Goal: Entertainment & Leisure: Consume media (video, audio)

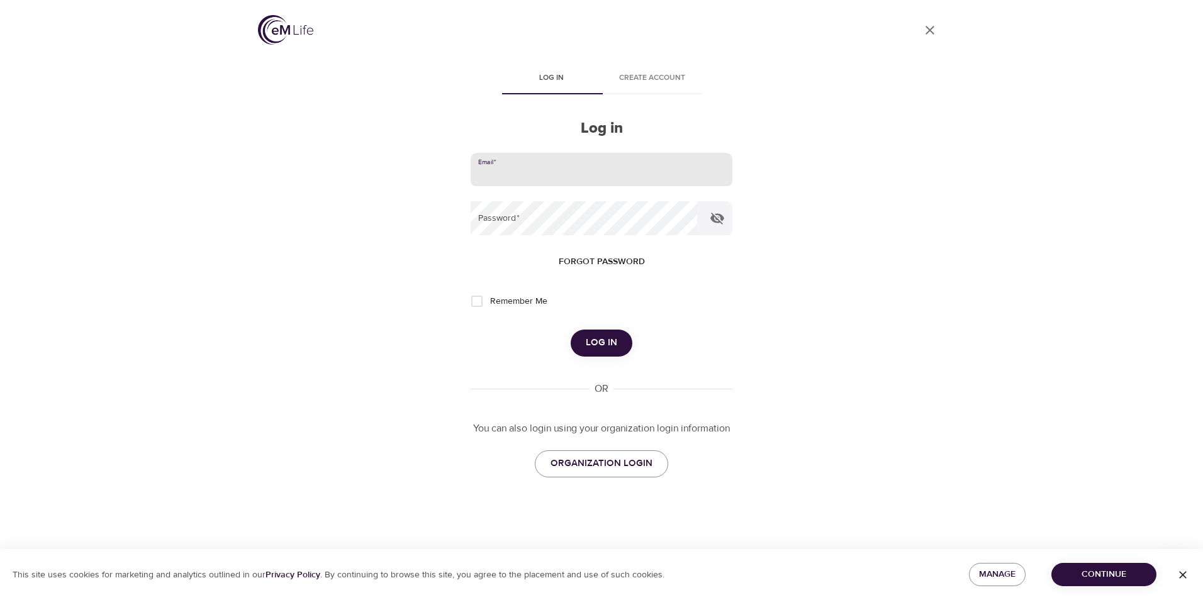
click at [534, 174] on input "email" at bounding box center [602, 170] width 262 height 34
type input "[EMAIL_ADDRESS][DOMAIN_NAME]"
click at [571, 330] on button "Log in" at bounding box center [602, 343] width 62 height 26
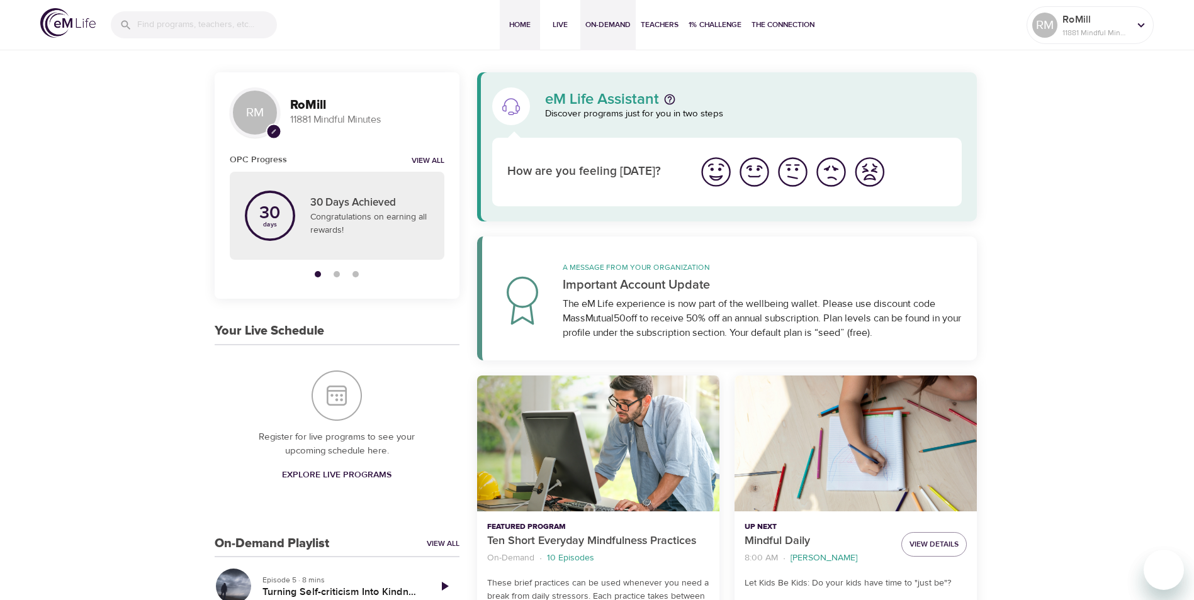
click at [605, 27] on span "On-Demand" at bounding box center [607, 24] width 45 height 13
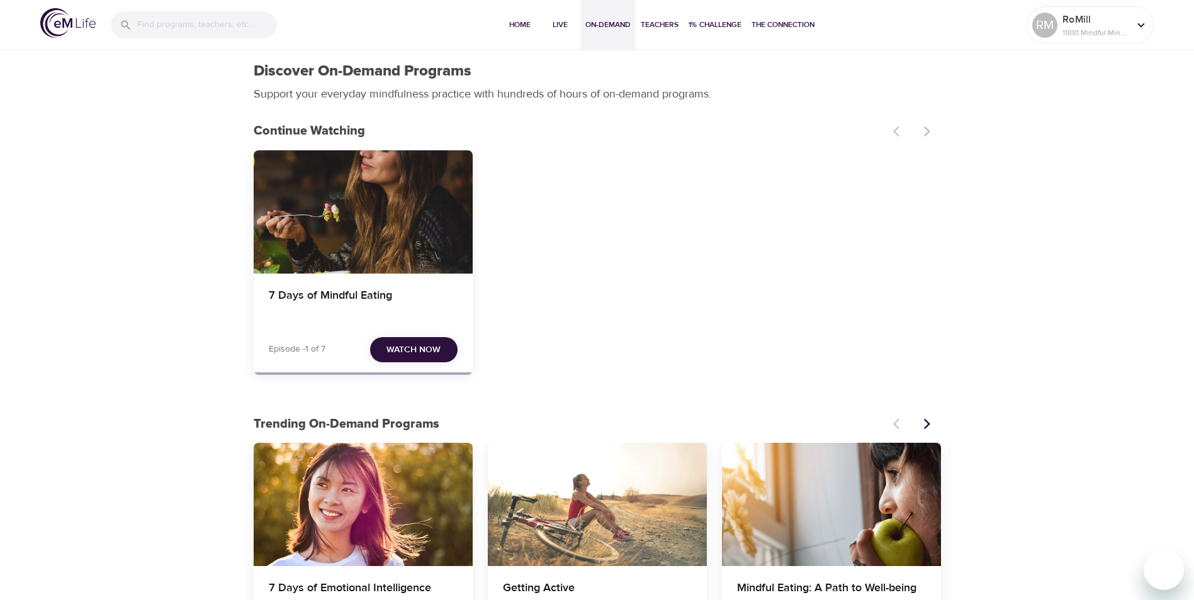
click at [407, 345] on span "Watch Now" at bounding box center [413, 350] width 54 height 16
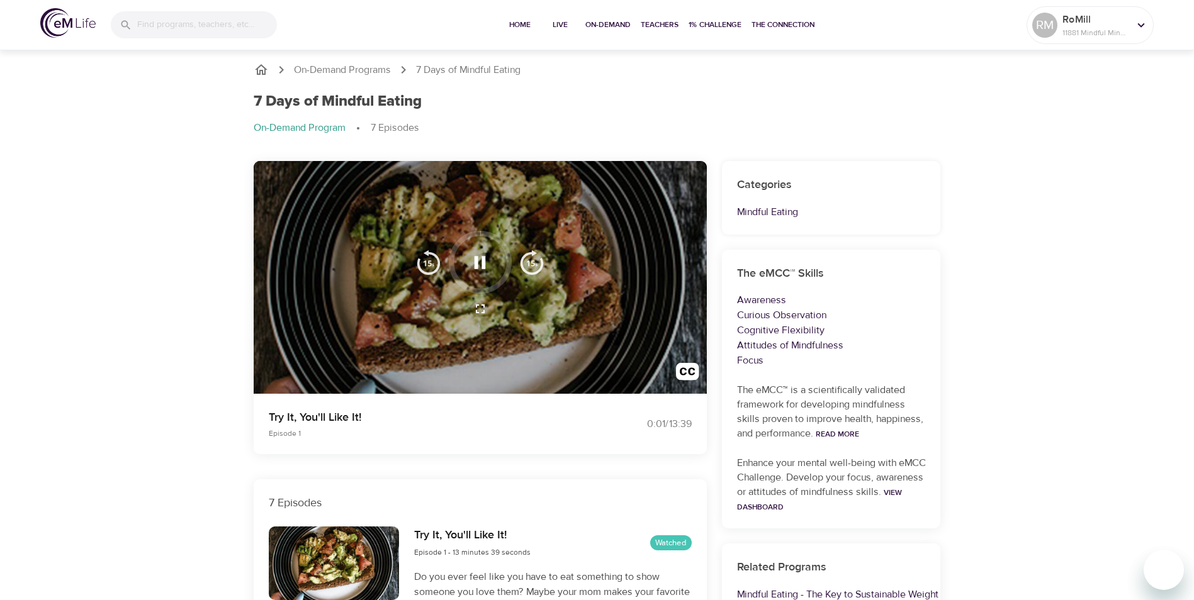
click at [480, 259] on icon "button" at bounding box center [480, 263] width 22 height 22
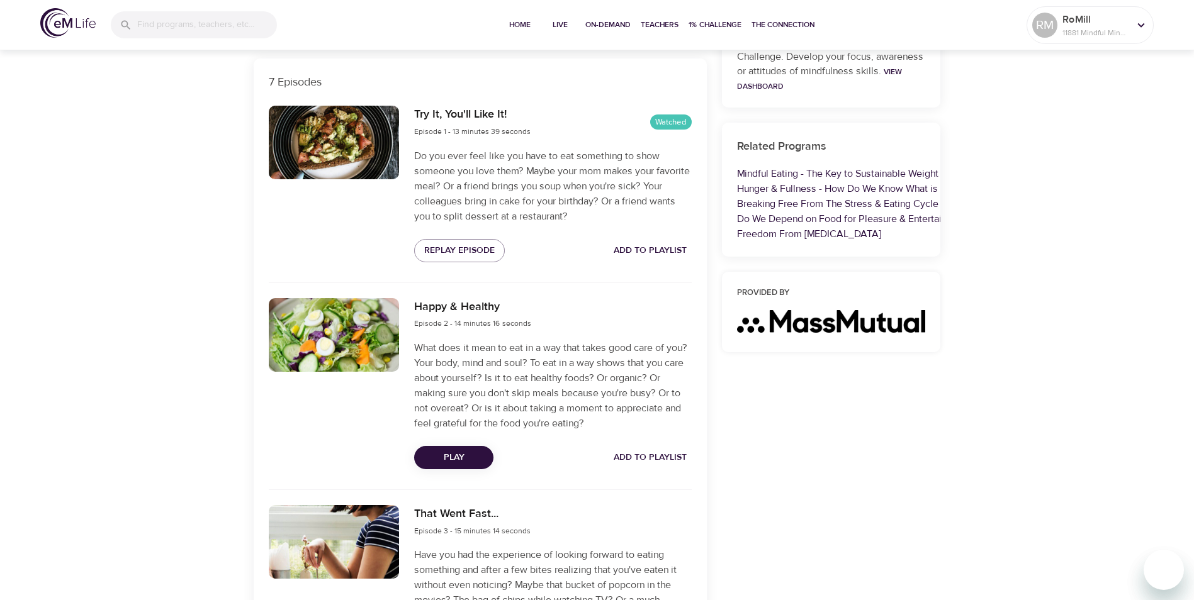
scroll to position [440, 0]
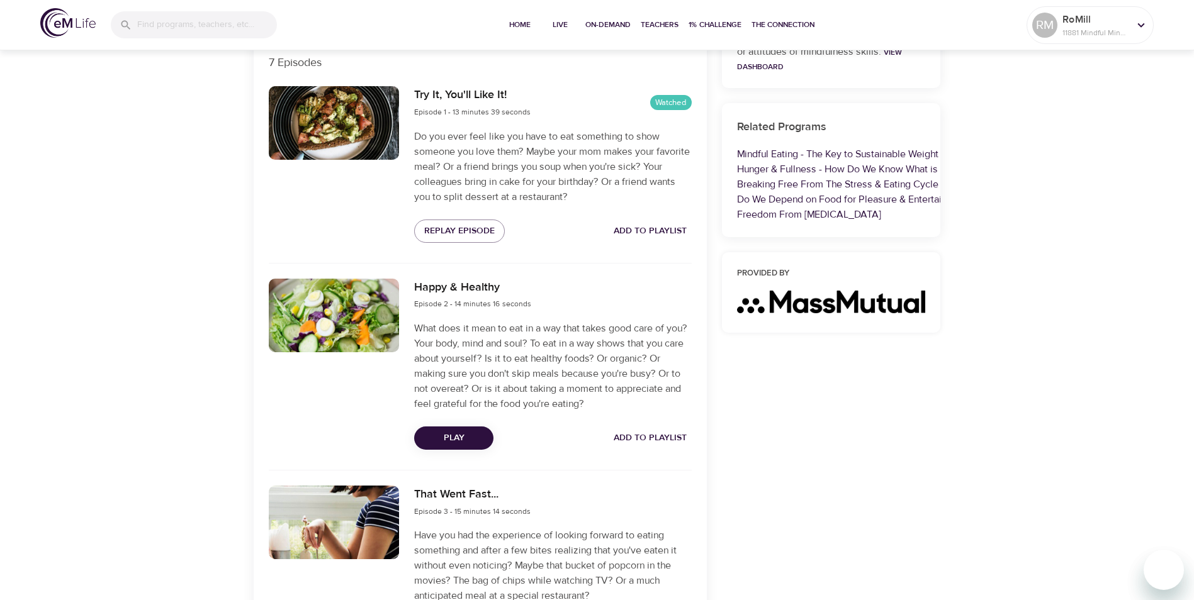
click at [455, 439] on span "Play" at bounding box center [453, 438] width 59 height 16
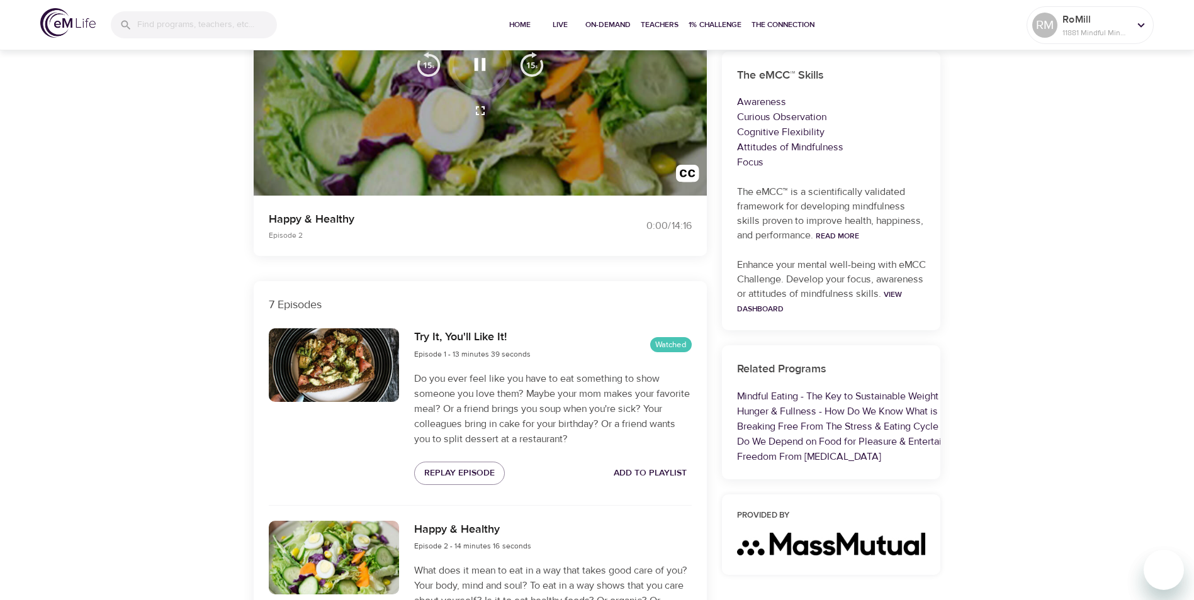
scroll to position [0, 0]
